Goal: Find specific page/section: Find specific page/section

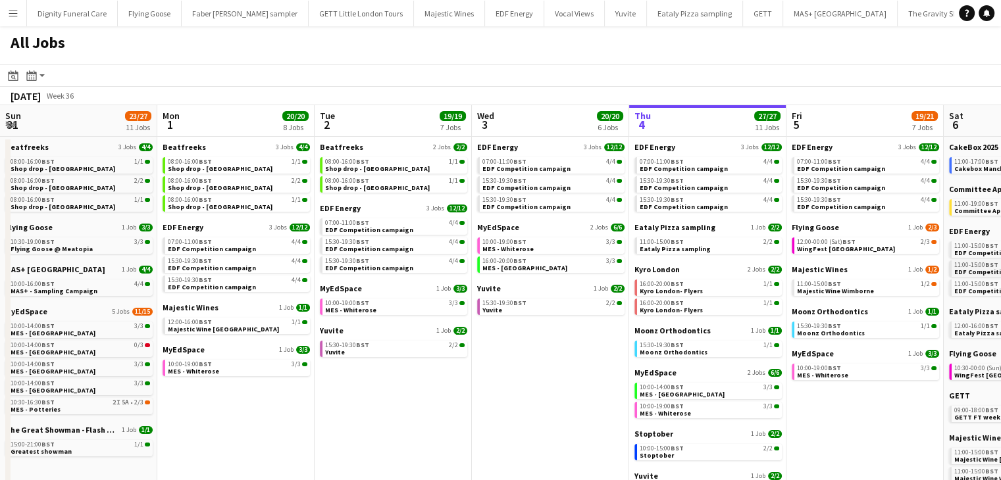
scroll to position [0, 487]
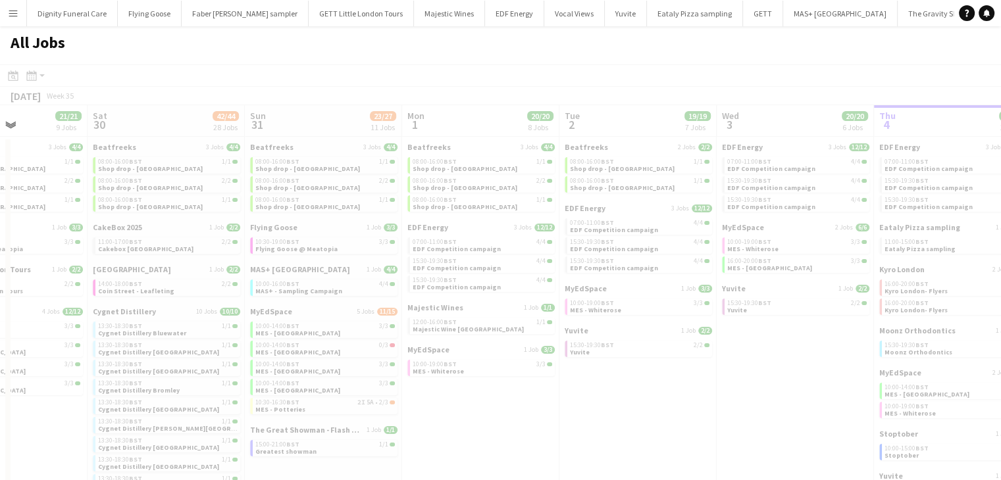
drag, startPoint x: 342, startPoint y: 280, endPoint x: 1008, endPoint y: 230, distance: 667.8
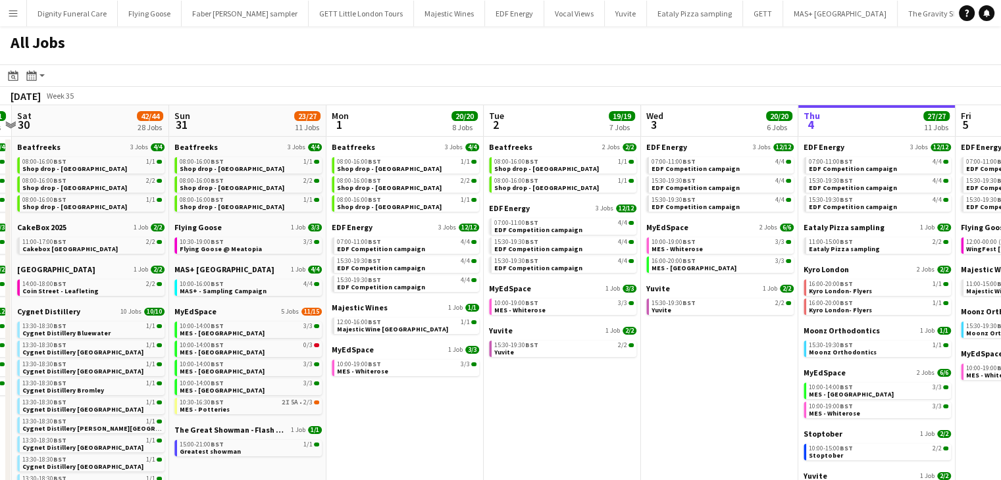
drag, startPoint x: 497, startPoint y: 248, endPoint x: 995, endPoint y: 220, distance: 498.9
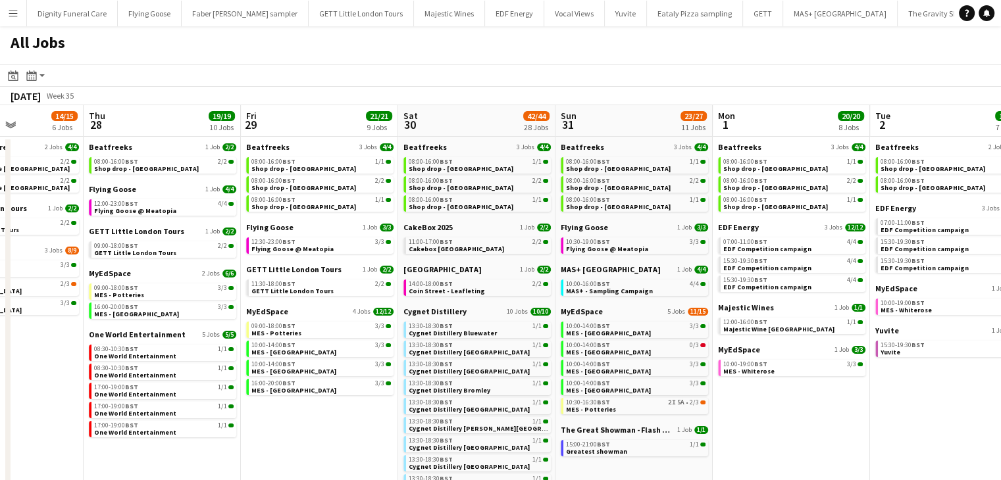
drag, startPoint x: 590, startPoint y: 230, endPoint x: 1010, endPoint y: 213, distance: 420.8
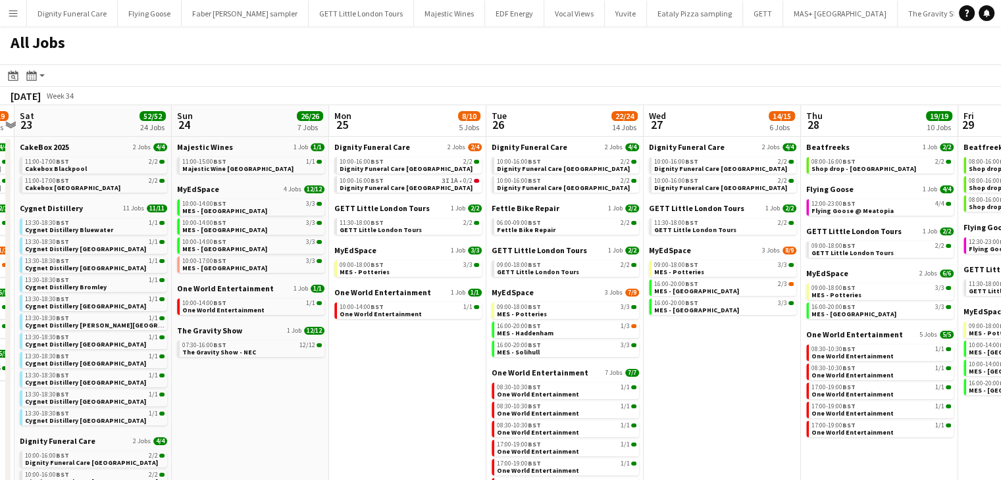
drag, startPoint x: 716, startPoint y: 224, endPoint x: 888, endPoint y: 220, distance: 172.4
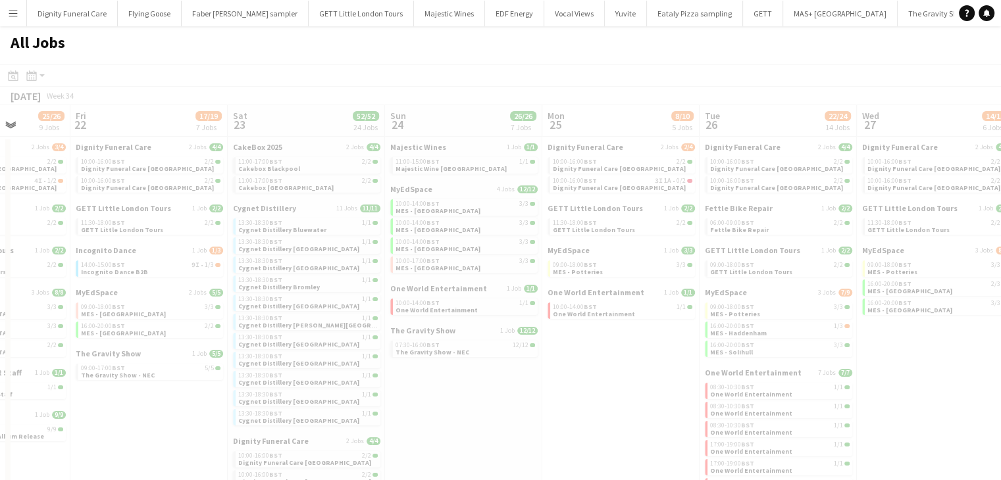
drag, startPoint x: 361, startPoint y: 228, endPoint x: 925, endPoint y: 208, distance: 564.9
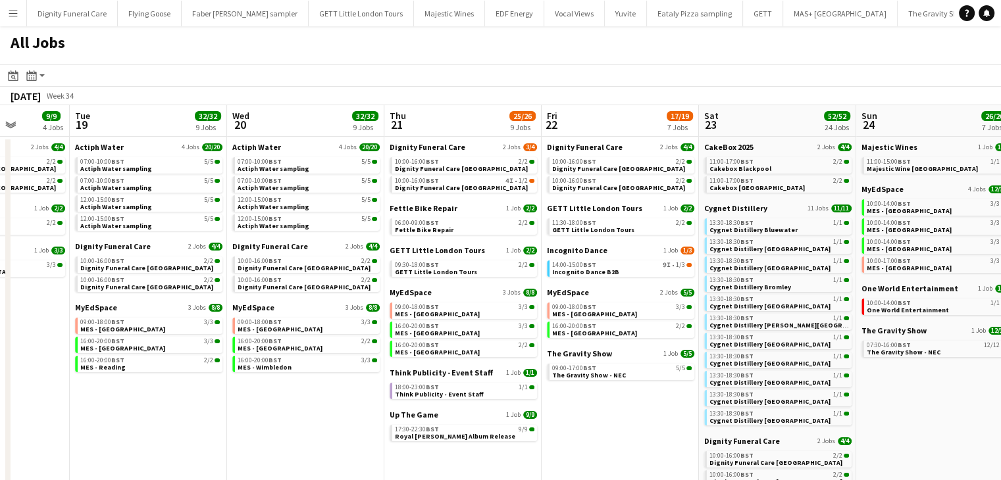
drag, startPoint x: 524, startPoint y: 216, endPoint x: 889, endPoint y: 206, distance: 364.7
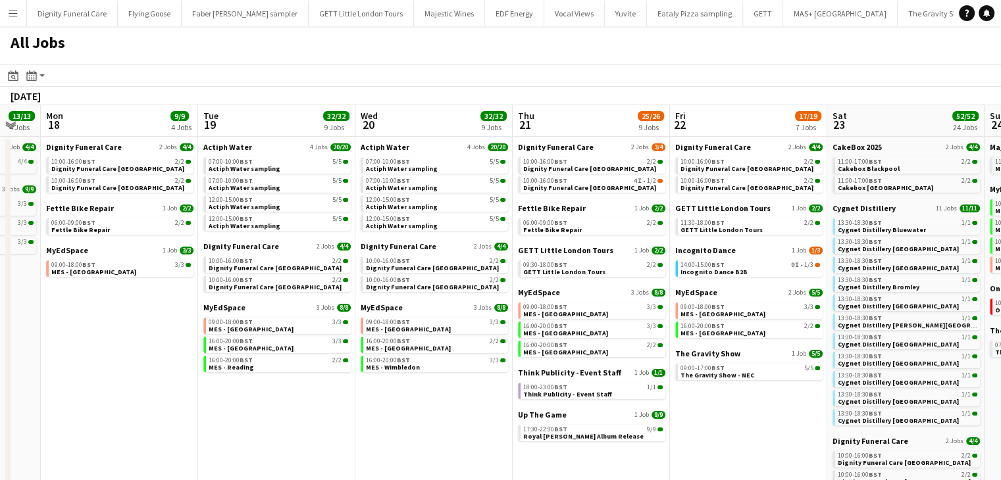
scroll to position [0, 418]
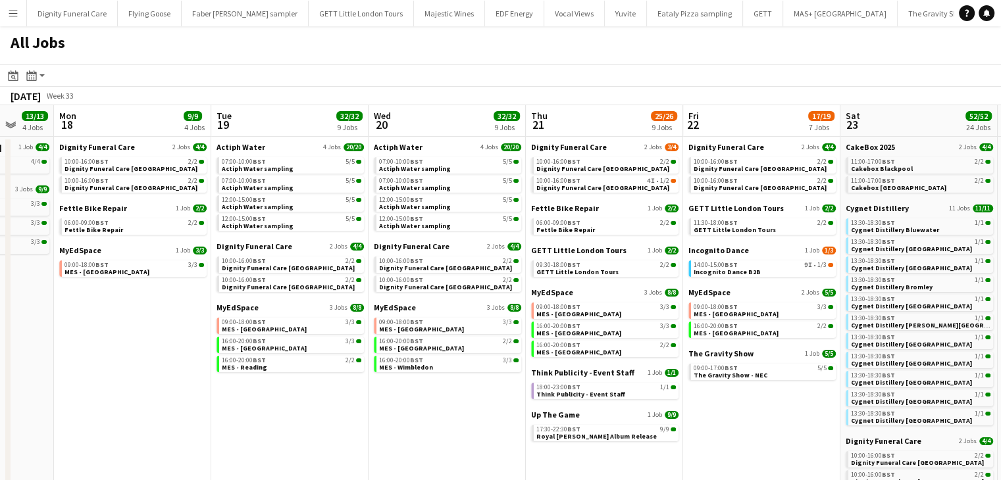
drag, startPoint x: 411, startPoint y: 216, endPoint x: 469, endPoint y: 216, distance: 57.9
click at [244, 145] on span "Actiph Water" at bounding box center [240, 147] width 49 height 10
click at [260, 246] on span "Dignity Funeral Care" at bounding box center [254, 246] width 76 height 10
click at [247, 305] on span "MyEdSpace" at bounding box center [237, 308] width 42 height 10
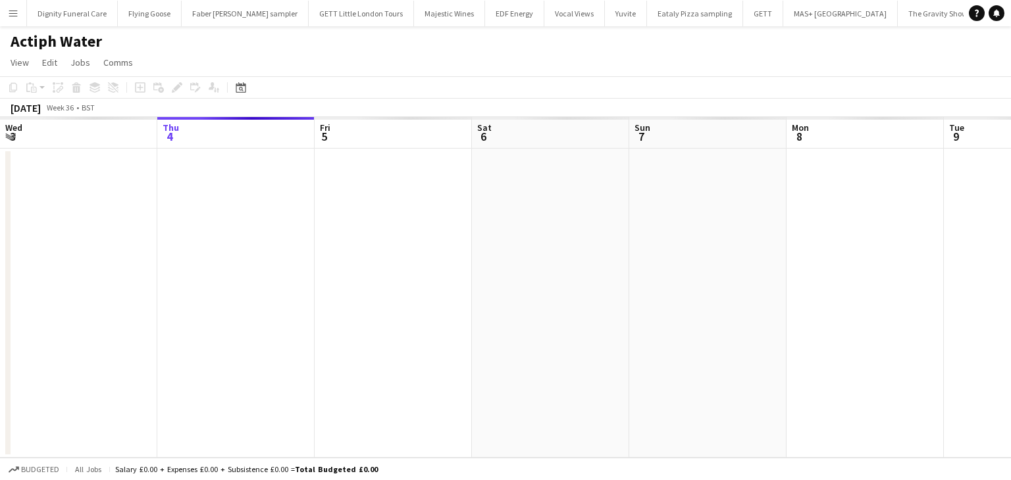
scroll to position [0, 307]
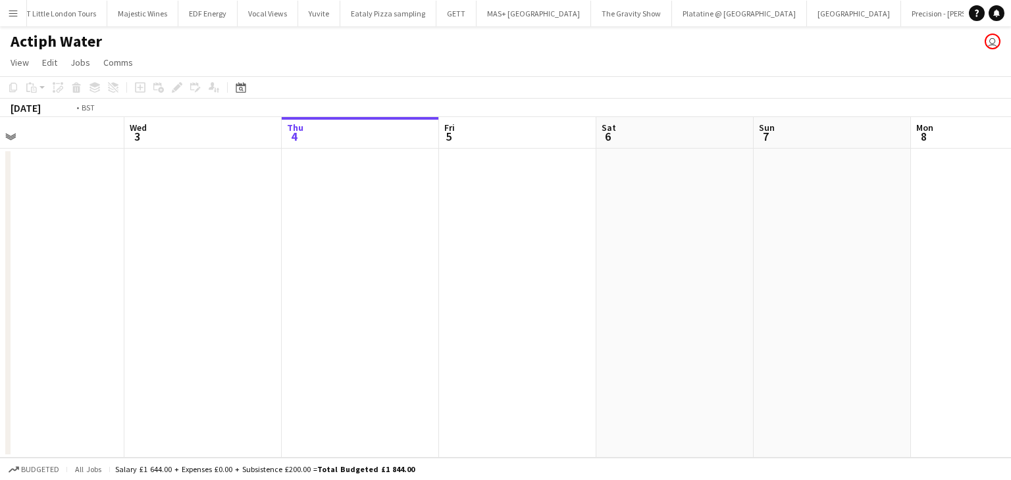
drag, startPoint x: 142, startPoint y: 223, endPoint x: 996, endPoint y: 170, distance: 855.1
click at [996, 170] on app-calendar-viewport "Mon 1 Tue 2 Wed 3 Thu 4 Fri 5 Sat 6 Sun 7 Mon 8 Tue 9 Wed 10 Thu 11 Fri 12" at bounding box center [505, 287] width 1011 height 341
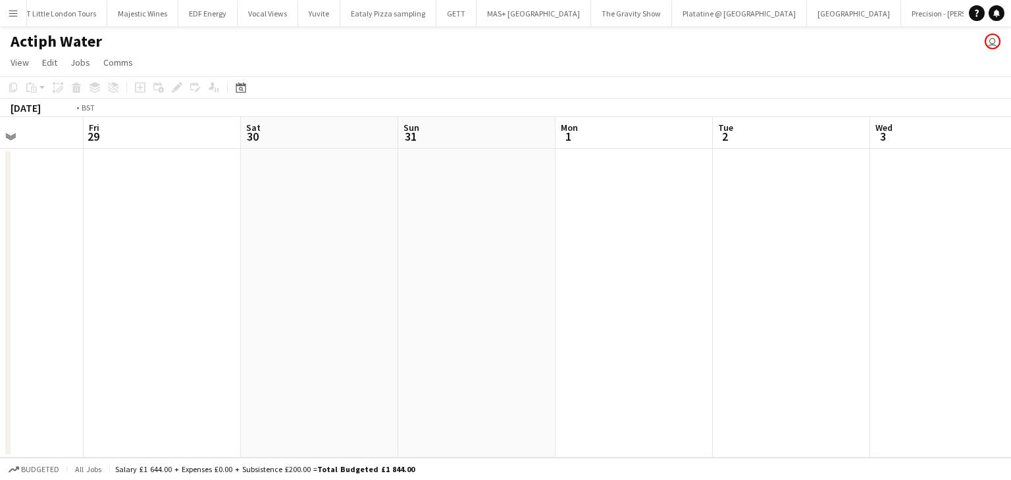
drag, startPoint x: 339, startPoint y: 180, endPoint x: 978, endPoint y: 170, distance: 639.7
click at [1007, 168] on app-calendar-viewport "Tue 26 Wed 27 Thu 28 Fri 29 Sat 30 Sun 31 Mon 1 Tue 2 Wed 3 Thu 4 Fri 5 Sat 6" at bounding box center [505, 287] width 1011 height 341
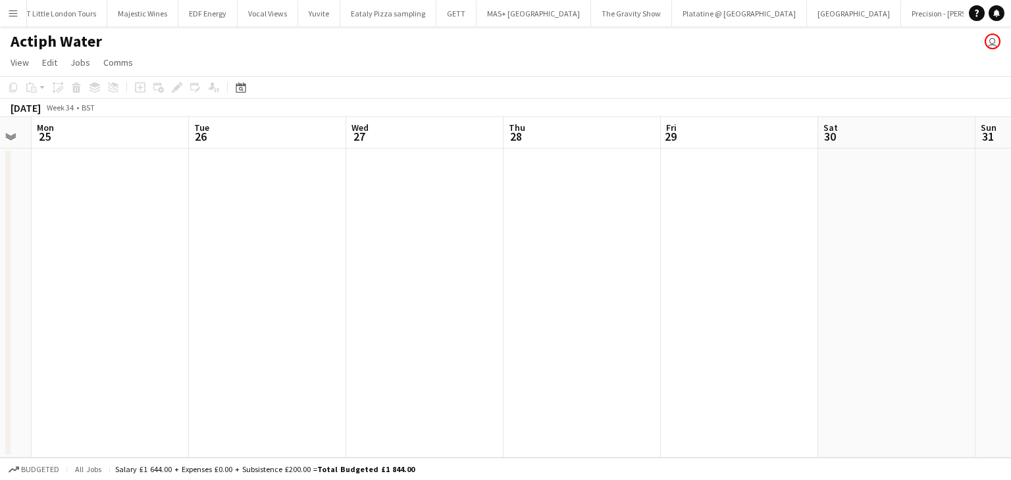
drag, startPoint x: 179, startPoint y: 198, endPoint x: 561, endPoint y: 204, distance: 381.7
click at [876, 181] on app-calendar-viewport "Fri 22 Sat 23 Sun 24 Mon 25 Tue 26 Wed 27 Thu 28 Fri 29 Sat 30 Sun 31 Mon 1 Tue…" at bounding box center [505, 287] width 1011 height 341
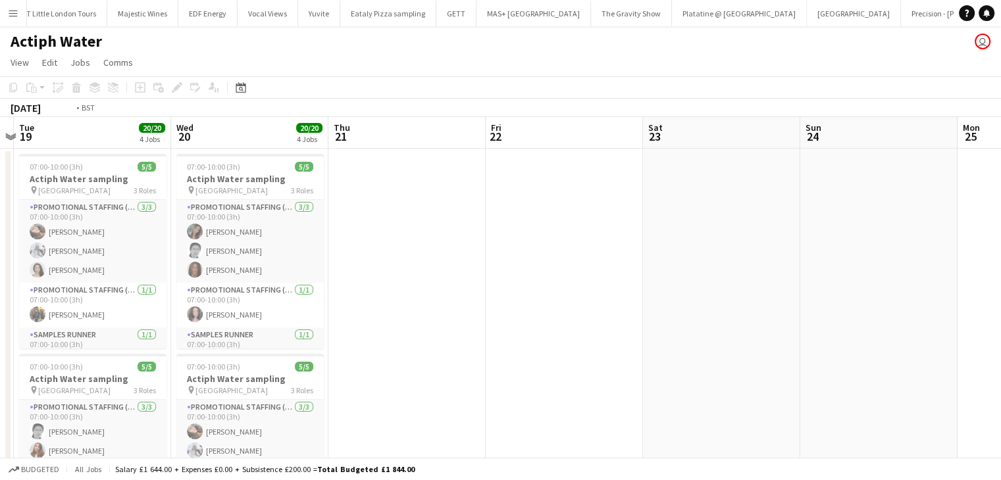
drag, startPoint x: 379, startPoint y: 209, endPoint x: 725, endPoint y: 211, distance: 346.1
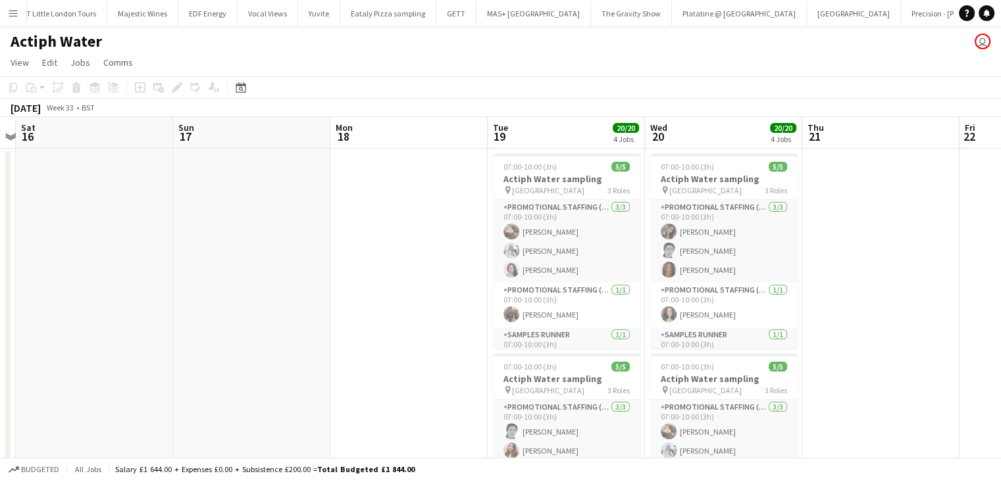
scroll to position [0, 0]
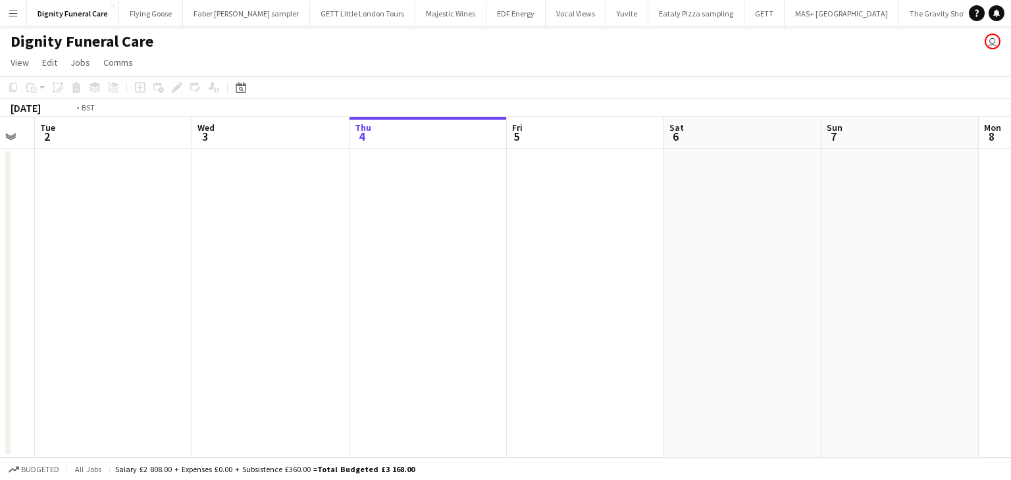
drag, startPoint x: 304, startPoint y: 196, endPoint x: 851, endPoint y: 185, distance: 547.6
click at [876, 185] on app-calendar-viewport "Sun 31 Mon 1 Tue 2 Wed 3 Thu 4 Fri 5 Sat 6 Sun 7 Mon 8 Tue 9 Wed 10 Thu 11" at bounding box center [505, 287] width 1011 height 341
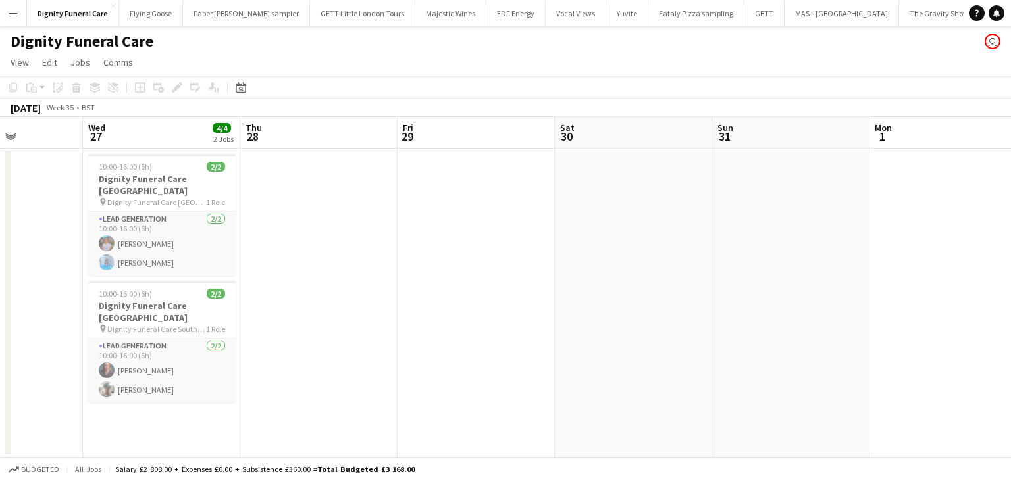
drag, startPoint x: 480, startPoint y: 214, endPoint x: 776, endPoint y: 202, distance: 297.0
click at [837, 202] on app-calendar-viewport "Mon 25 Tue 26 Wed 27 4/4 2 Jobs Thu 28 Fri 29 Sat 30 Sun 31 Mon 1 Tue 2 Wed 3 T…" at bounding box center [505, 287] width 1011 height 341
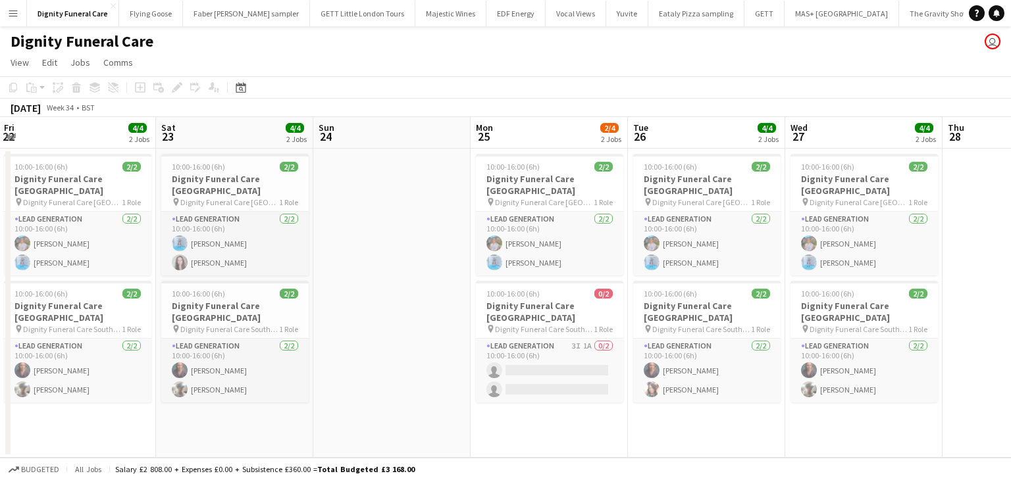
drag, startPoint x: 507, startPoint y: 197, endPoint x: 719, endPoint y: 184, distance: 212.2
click at [726, 185] on app-calendar-viewport "Thu 21 3/4 2 Jobs Fri 22 4/4 2 Jobs Sat 23 4/4 2 Jobs Sun 24 Mon 25 2/4 2 Jobs …" at bounding box center [505, 287] width 1011 height 341
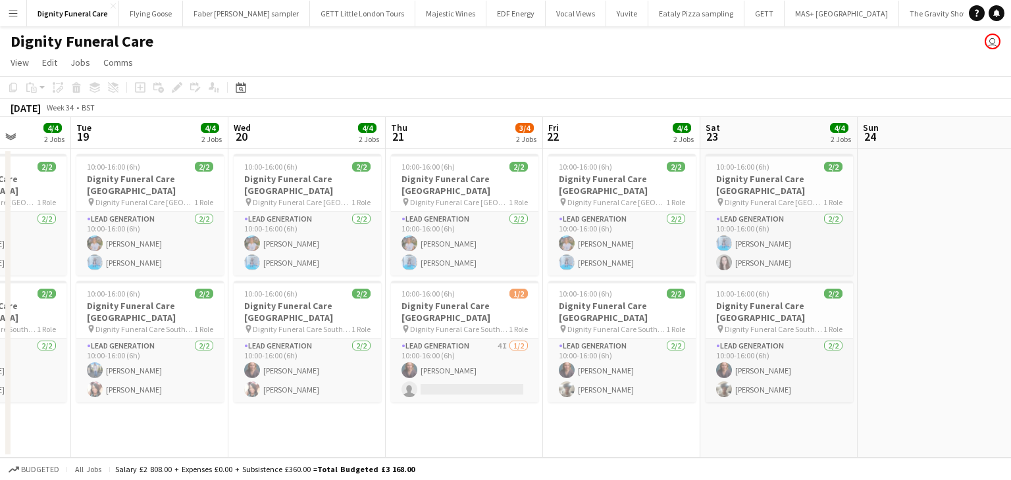
drag, startPoint x: 178, startPoint y: 214, endPoint x: 715, endPoint y: 201, distance: 537.8
click at [715, 201] on app-calendar-viewport "Sat 16 Sun 17 Mon 18 4/4 2 Jobs Tue 19 4/4 2 Jobs Wed 20 4/4 2 Jobs Thu 21 3/4 …" at bounding box center [505, 287] width 1011 height 341
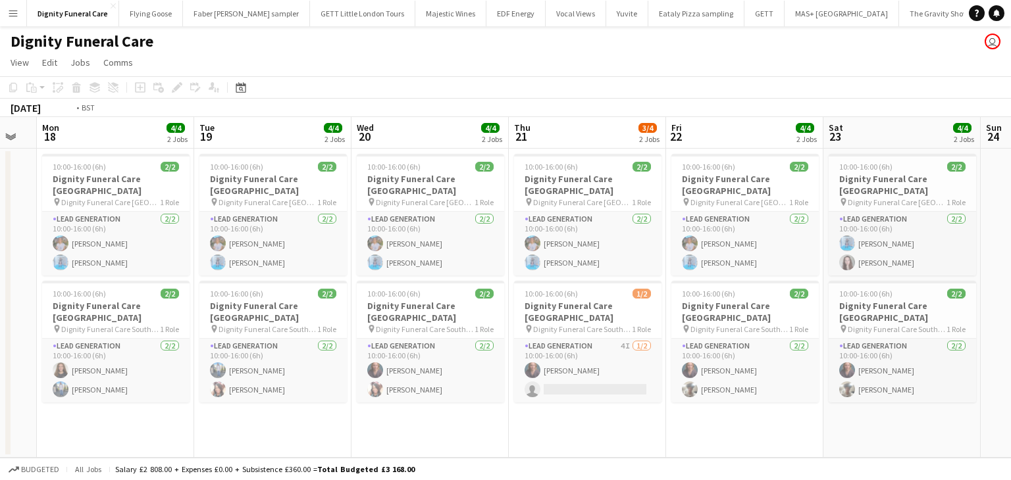
drag, startPoint x: 293, startPoint y: 216, endPoint x: 392, endPoint y: 207, distance: 99.1
click at [392, 207] on app-calendar-viewport "Sat 16 Sun 17 Mon 18 4/4 2 Jobs Tue 19 4/4 2 Jobs Wed 20 4/4 2 Jobs Thu 21 3/4 …" at bounding box center [505, 287] width 1011 height 341
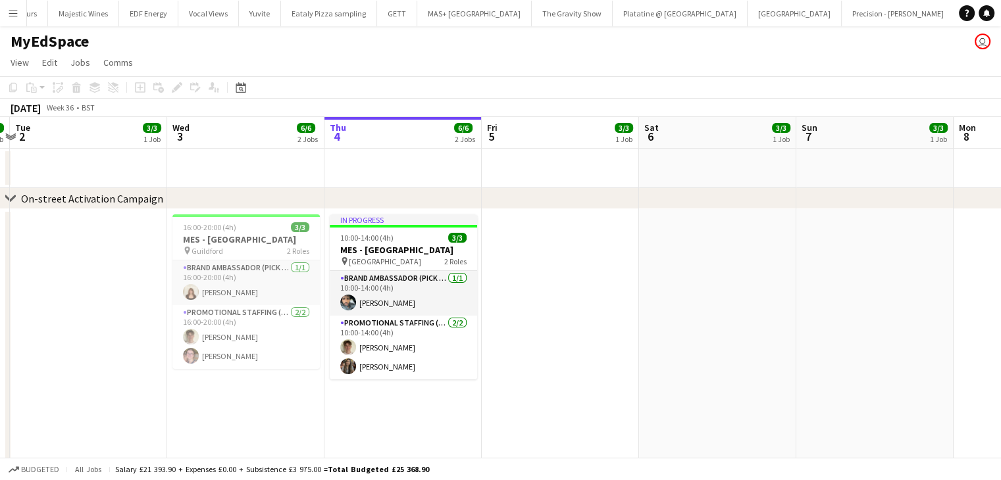
drag, startPoint x: 799, startPoint y: 194, endPoint x: 536, endPoint y: 220, distance: 263.9
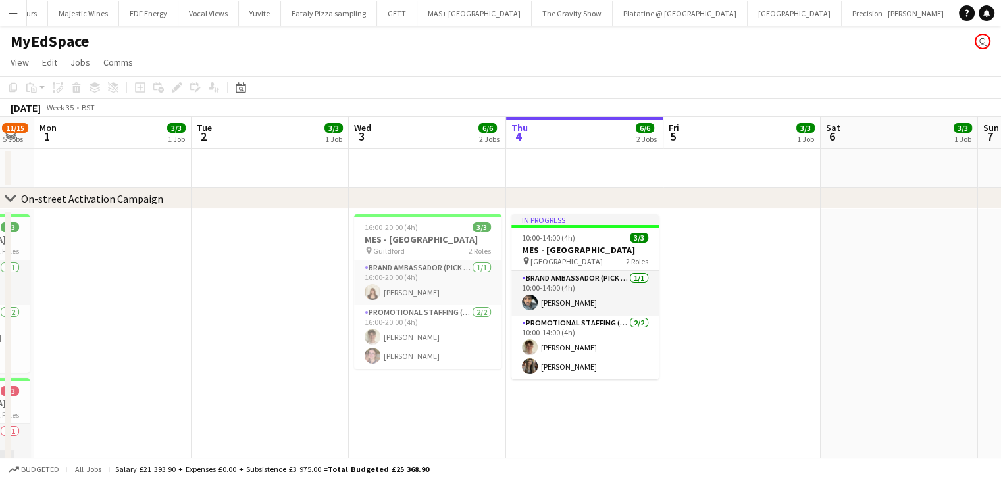
drag, startPoint x: 663, startPoint y: 199, endPoint x: 394, endPoint y: 209, distance: 268.6
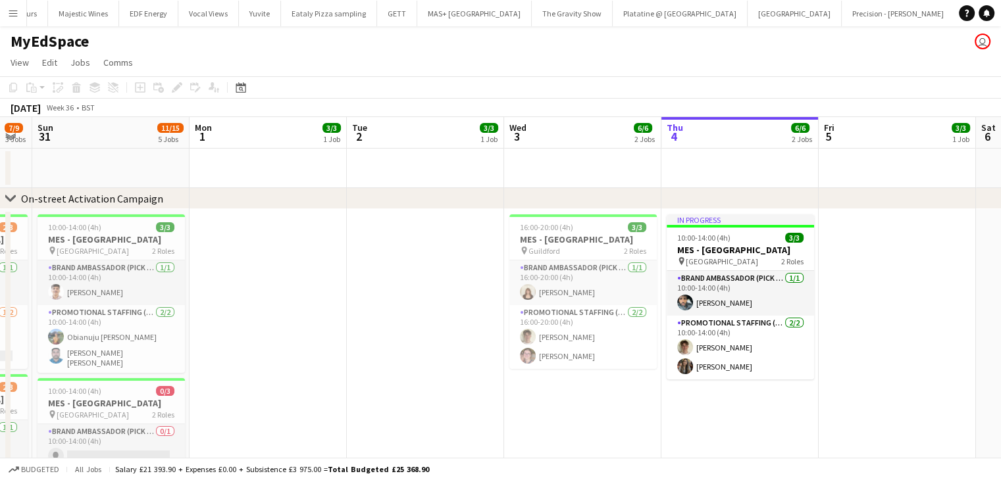
drag, startPoint x: 103, startPoint y: 210, endPoint x: 736, endPoint y: 180, distance: 633.0
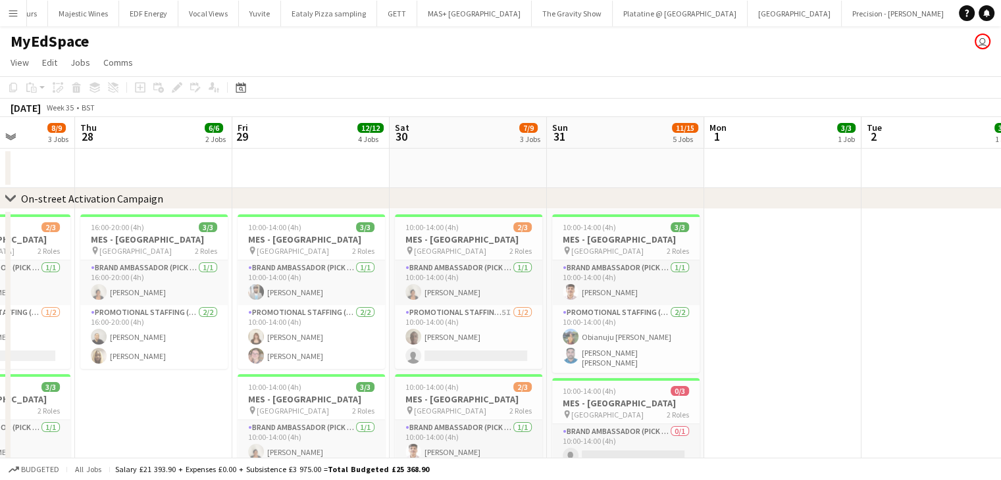
drag, startPoint x: 239, startPoint y: 207, endPoint x: 763, endPoint y: 191, distance: 524.7
click at [817, 191] on div "chevron-right On-street Activation Campaign" at bounding box center [500, 198] width 1001 height 21
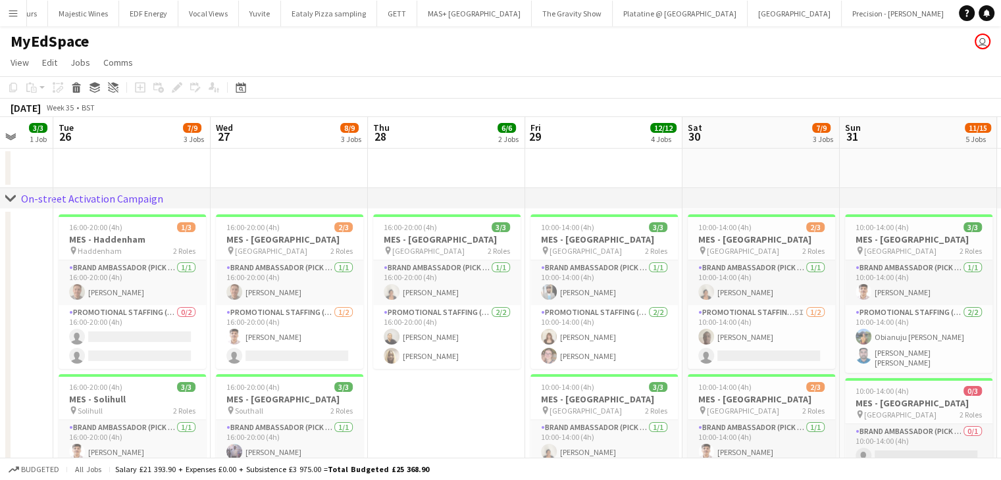
drag, startPoint x: 385, startPoint y: 214, endPoint x: 832, endPoint y: 206, distance: 446.9
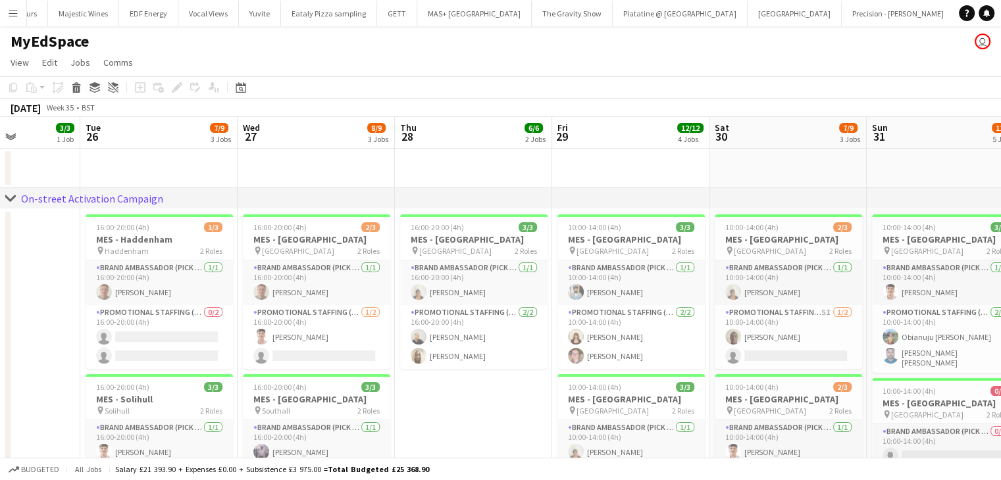
drag, startPoint x: 315, startPoint y: 214, endPoint x: 542, endPoint y: 199, distance: 227.5
drag, startPoint x: 587, startPoint y: 187, endPoint x: 855, endPoint y: 187, distance: 267.8
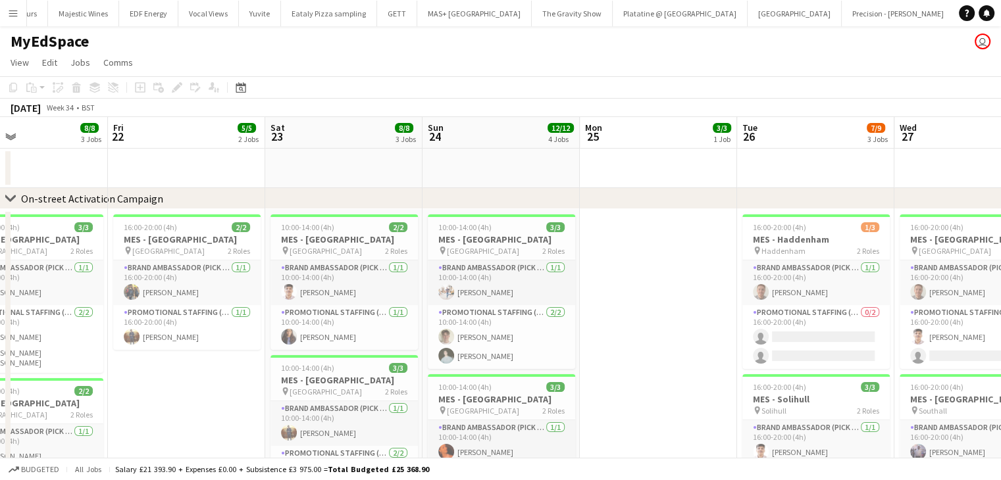
drag, startPoint x: 155, startPoint y: 284, endPoint x: 838, endPoint y: 283, distance: 683.7
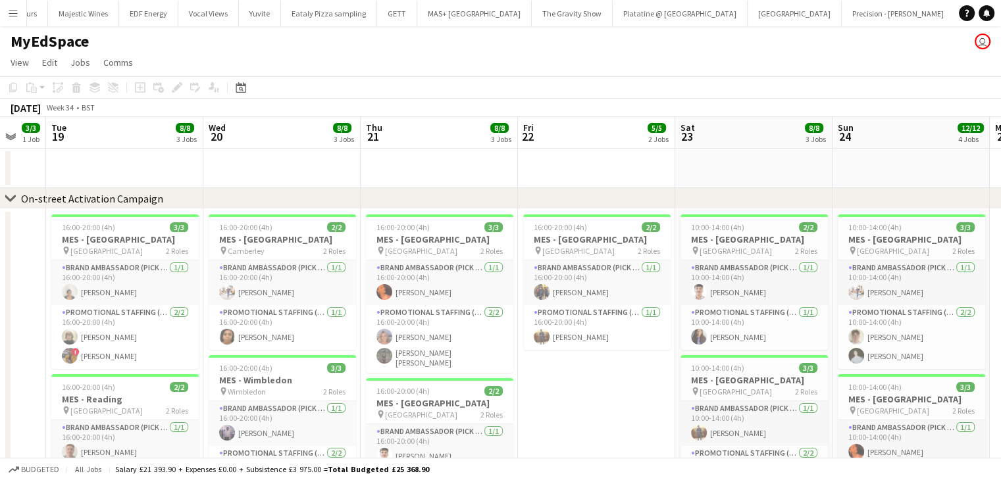
drag, startPoint x: 309, startPoint y: 303, endPoint x: 692, endPoint y: 269, distance: 383.8
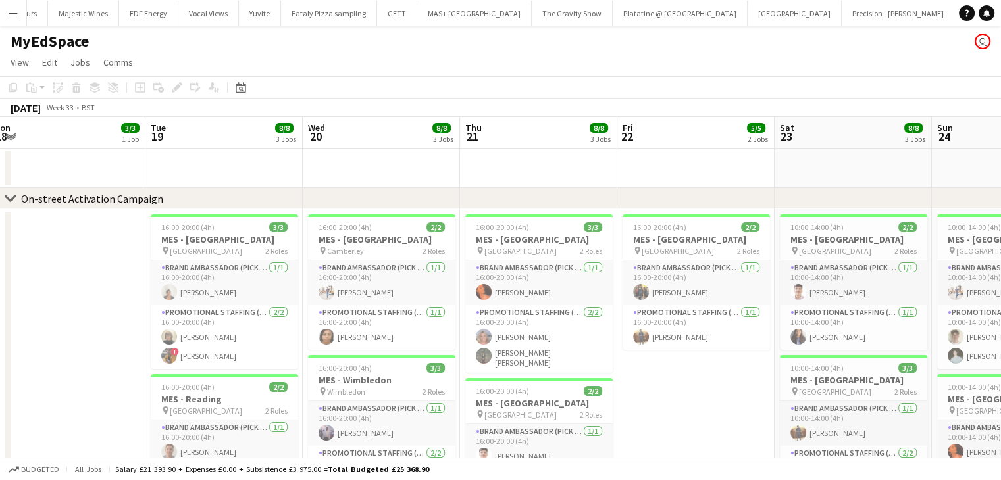
scroll to position [0, 307]
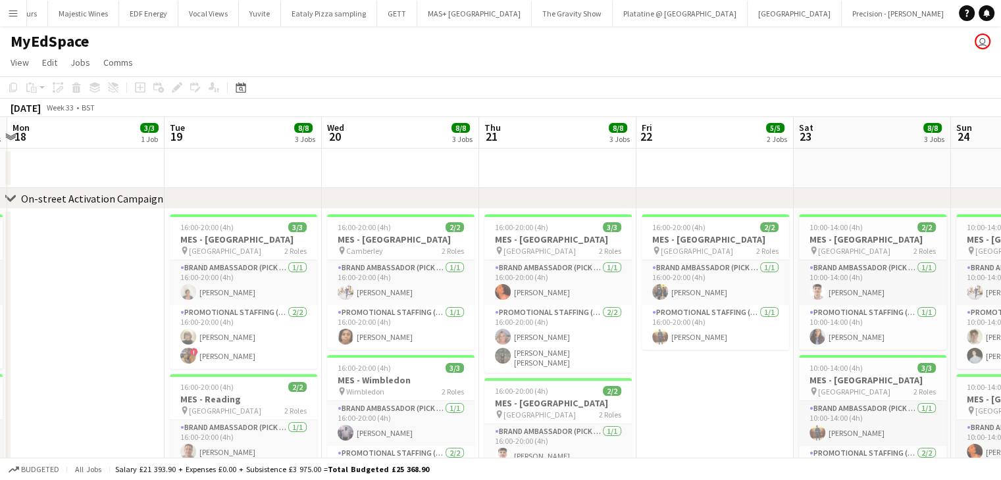
drag, startPoint x: 513, startPoint y: 259, endPoint x: 582, endPoint y: 258, distance: 68.4
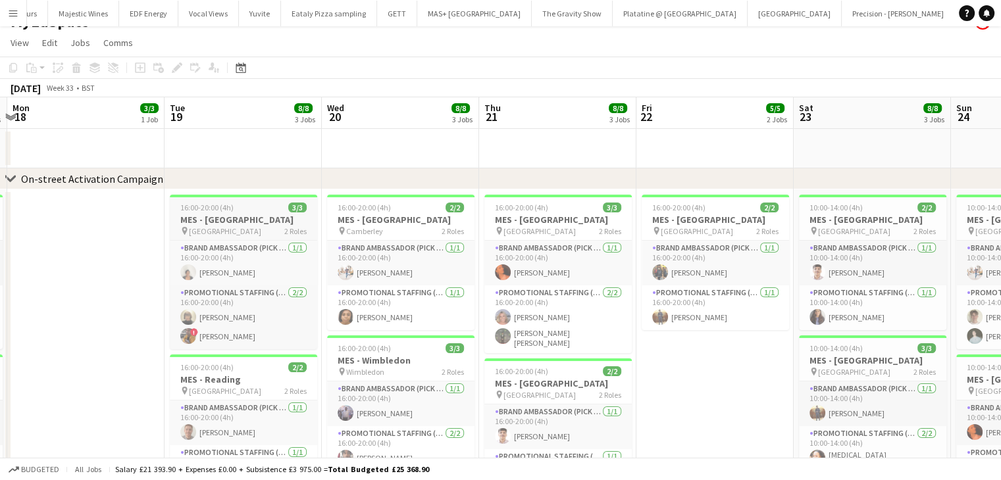
scroll to position [0, 0]
